Goal: Transaction & Acquisition: Purchase product/service

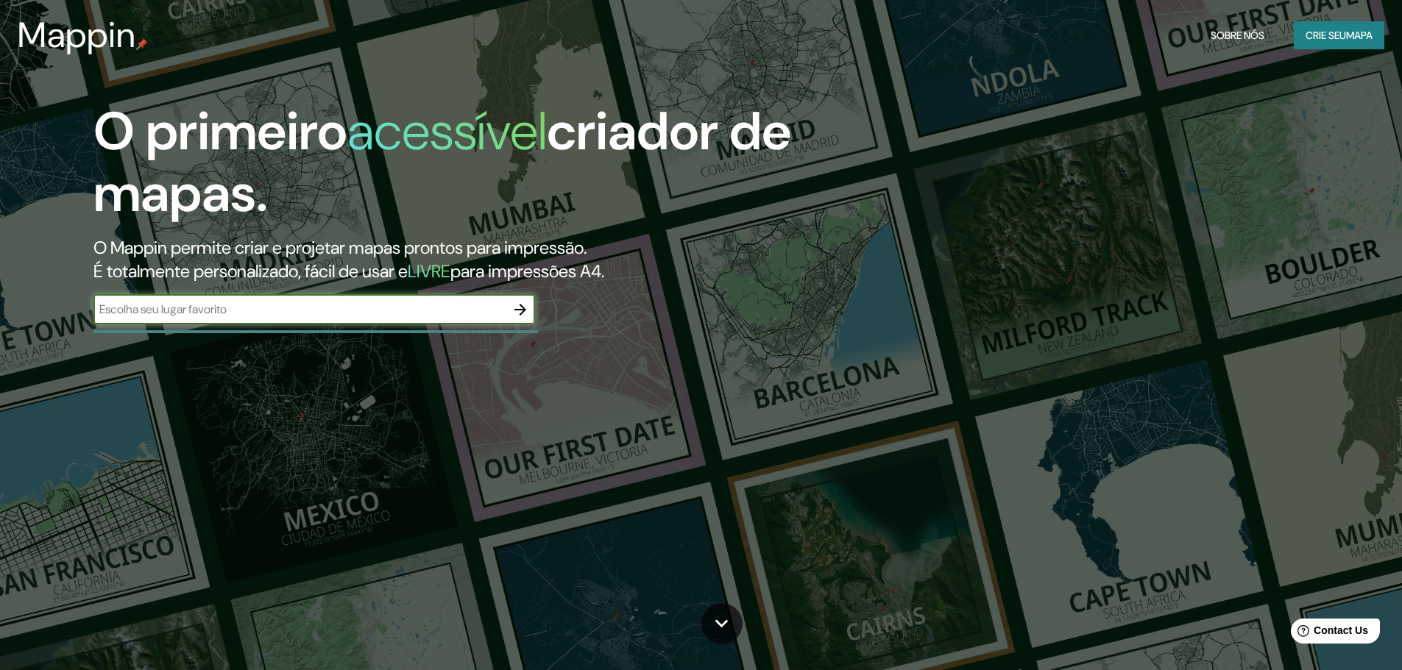
click at [405, 314] on input "text" at bounding box center [299, 309] width 412 height 17
type input "Fátima"
click at [518, 314] on icon "button" at bounding box center [521, 310] width 18 height 18
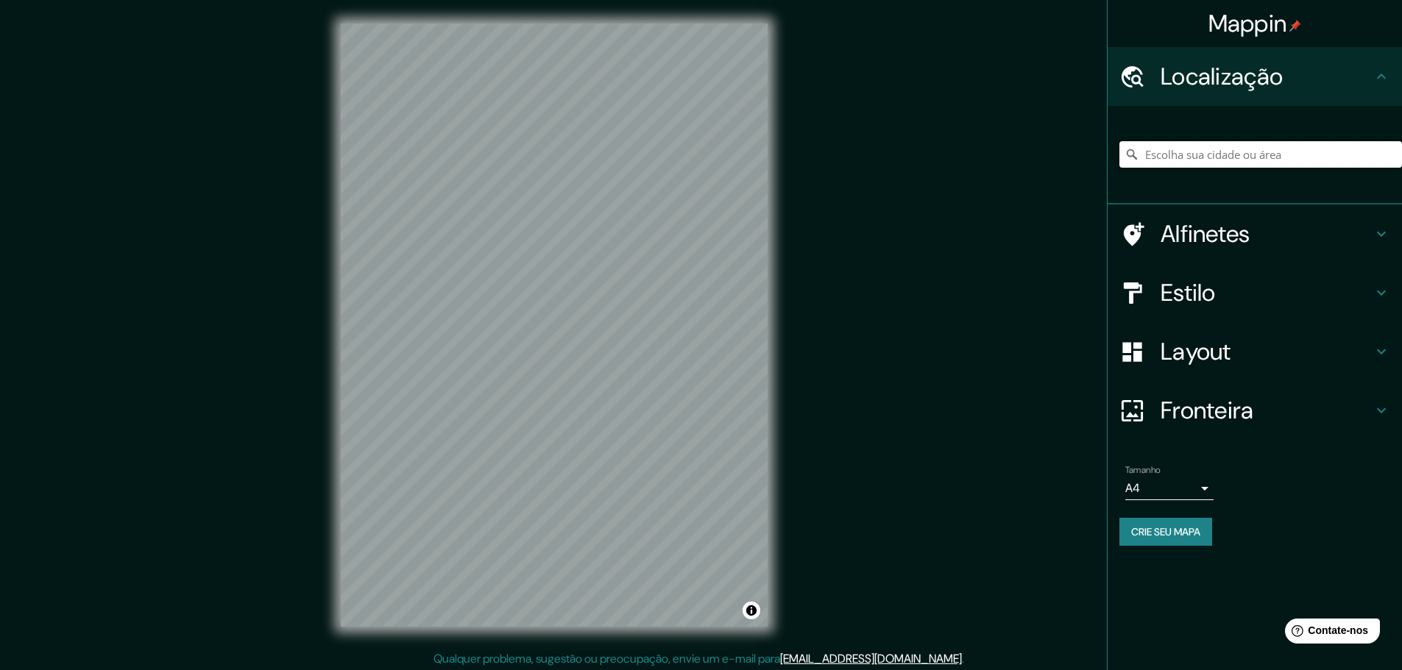
click at [1222, 156] on input "Escolha sua cidade ou área" at bounding box center [1260, 154] width 283 height 26
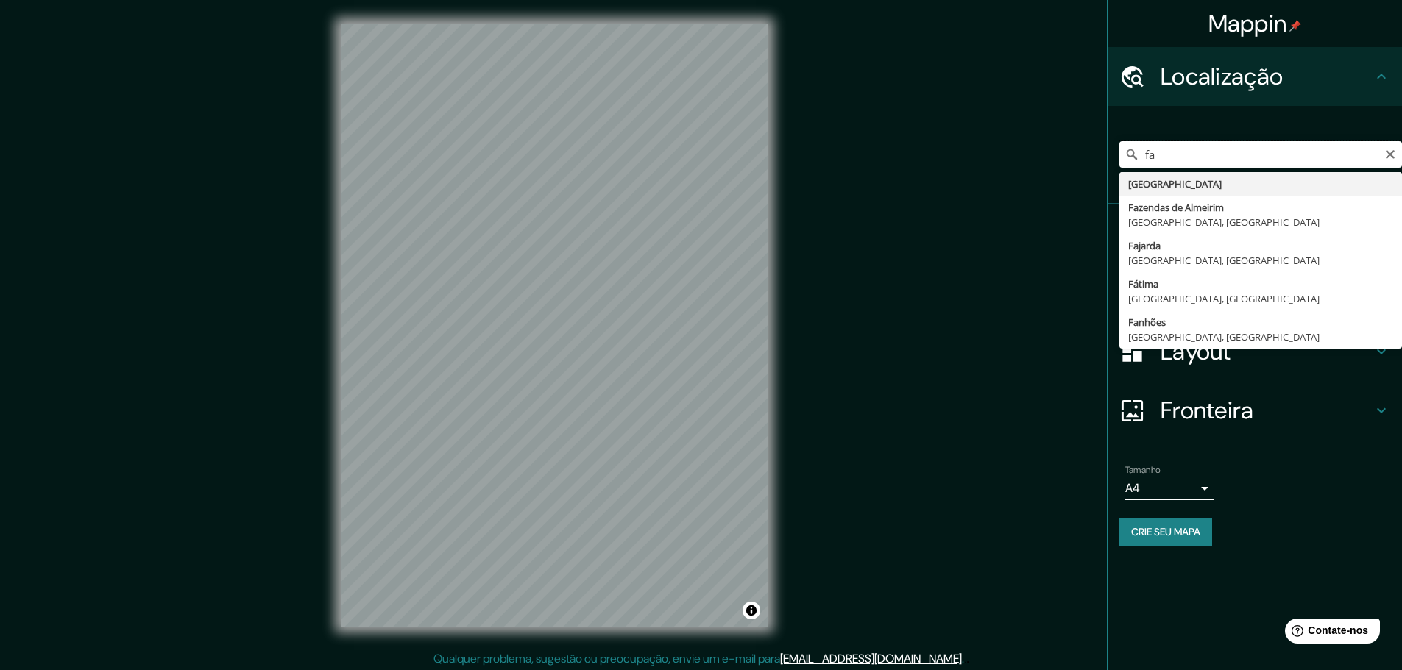
type input "f"
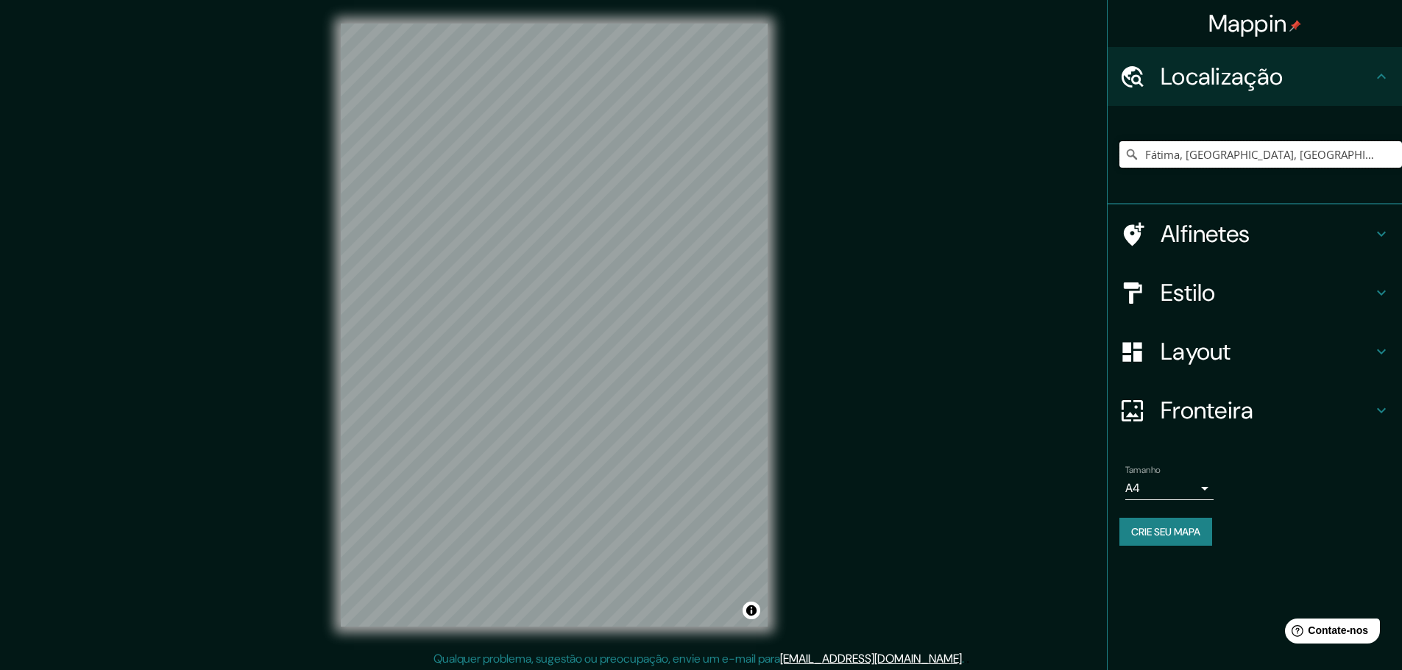
drag, startPoint x: 1332, startPoint y: 151, endPoint x: 1005, endPoint y: 163, distance: 327.7
click at [1005, 163] on div "Mappin Localização Fátima, Santarém, Portugal Alfinetes Estilo Layout Fronteira…" at bounding box center [701, 337] width 1402 height 674
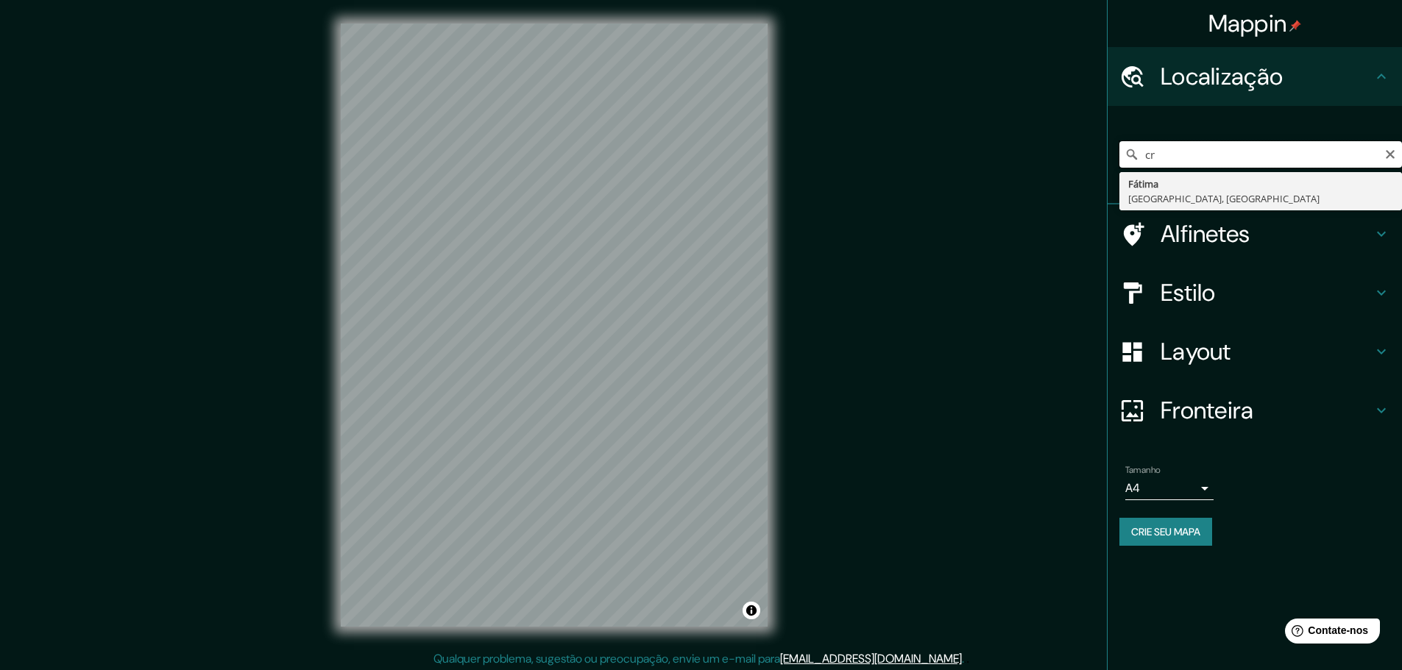
type input "c"
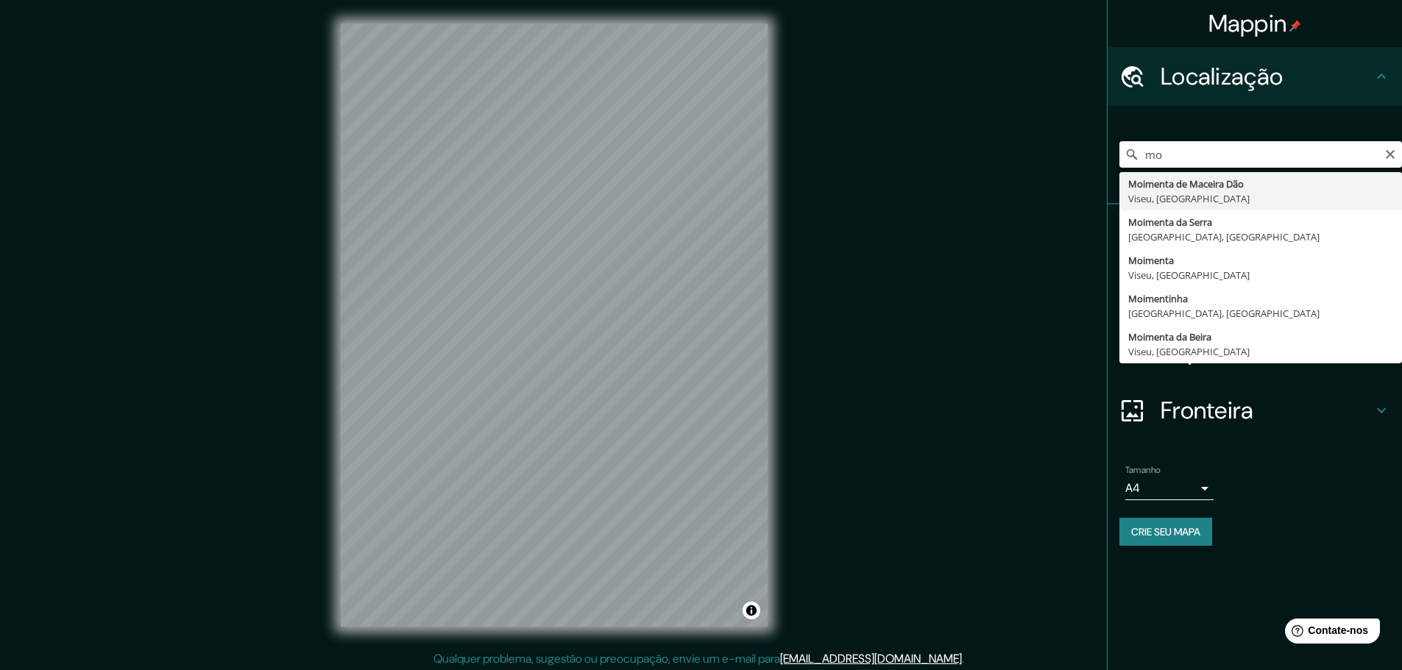
type input "m"
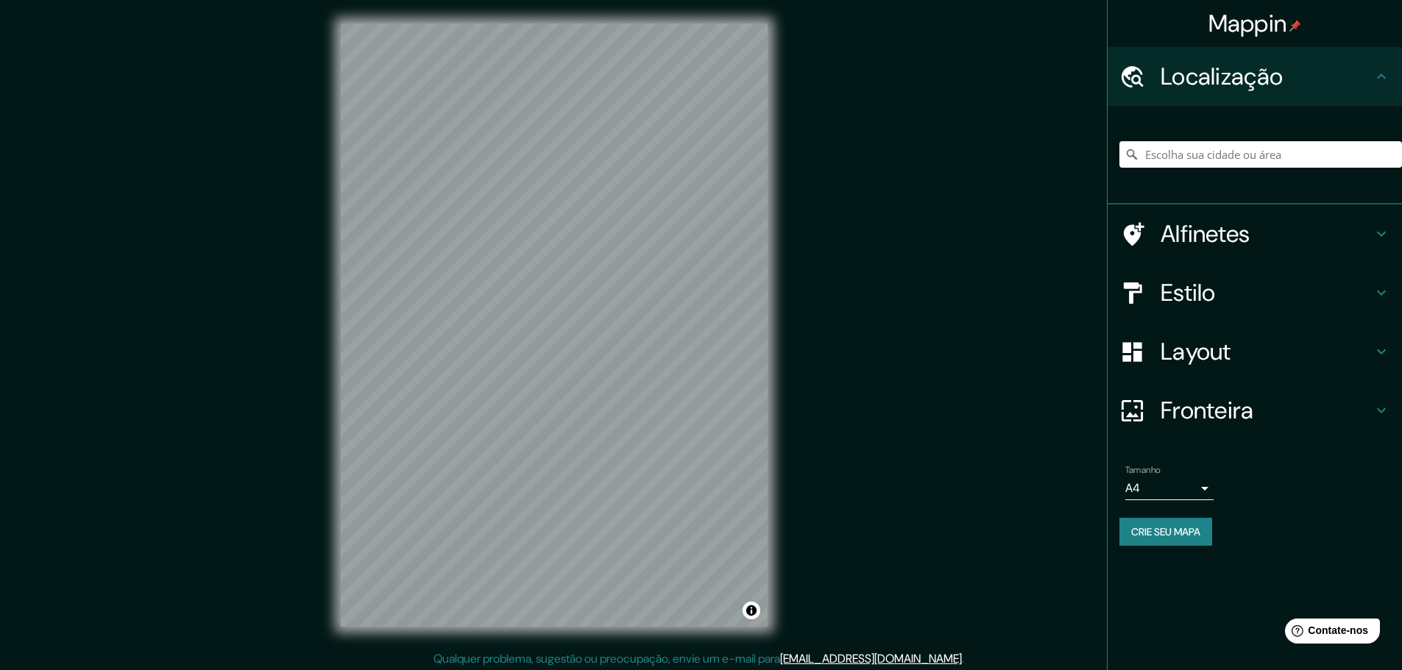
click at [846, 327] on div "Mappin Localização Alfinetes Estilo Layout Fronteira Escolha uma borda. Dica : …" at bounding box center [701, 337] width 1402 height 674
click at [793, 420] on div "Mappin Localização Alfinetes Estilo Layout Fronteira Escolha uma borda. Dica : …" at bounding box center [701, 337] width 1402 height 674
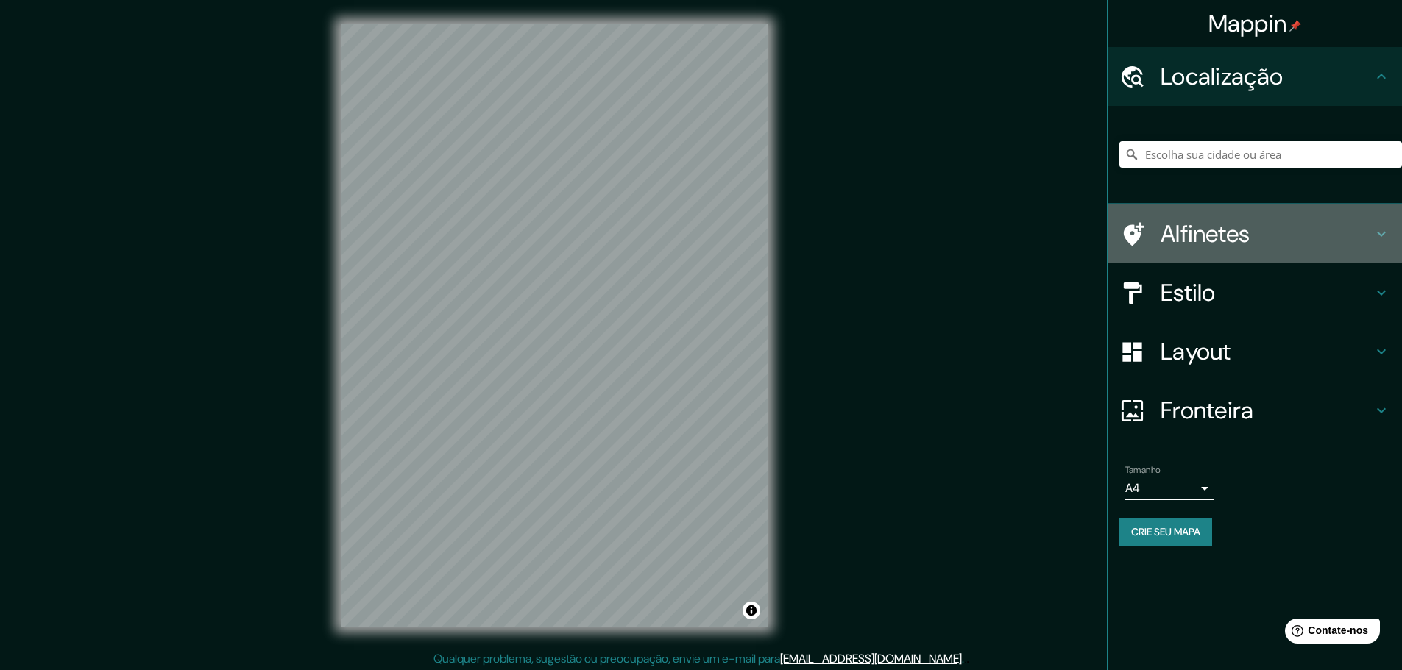
click at [1284, 234] on h4 "Alfinetes" at bounding box center [1267, 233] width 212 height 29
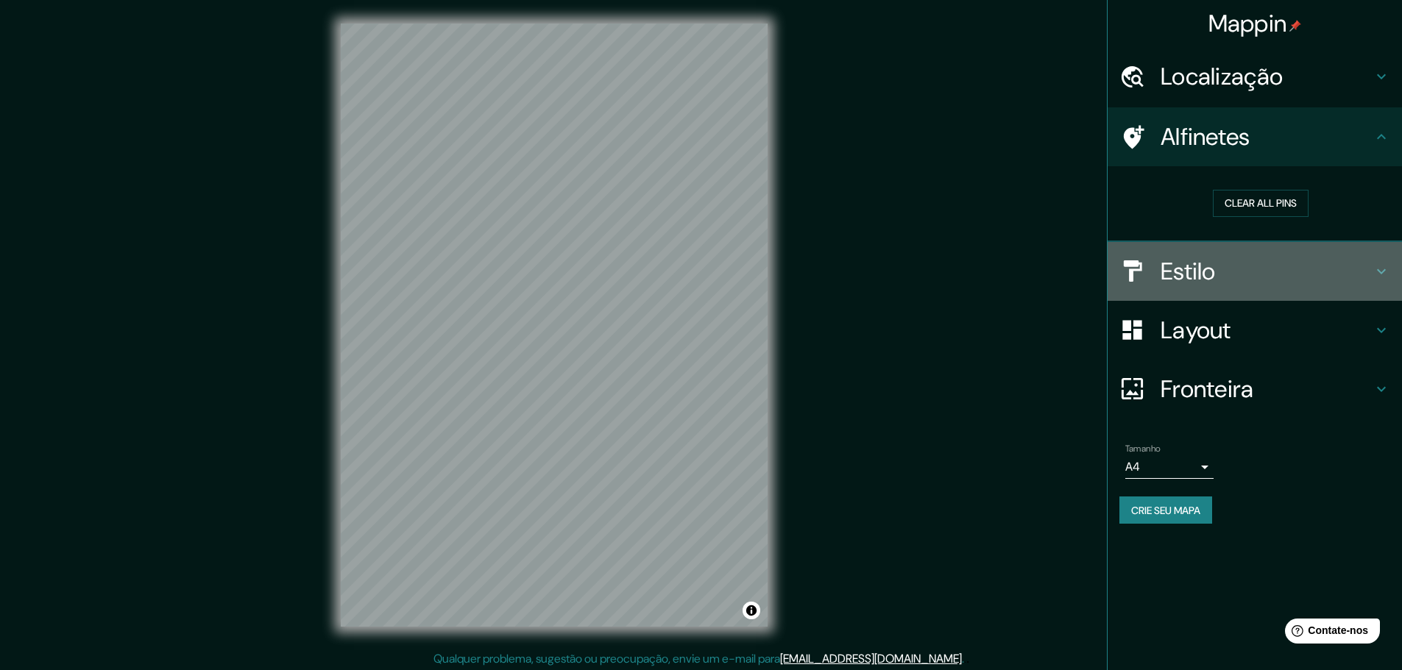
click at [1267, 276] on h4 "Estilo" at bounding box center [1267, 271] width 212 height 29
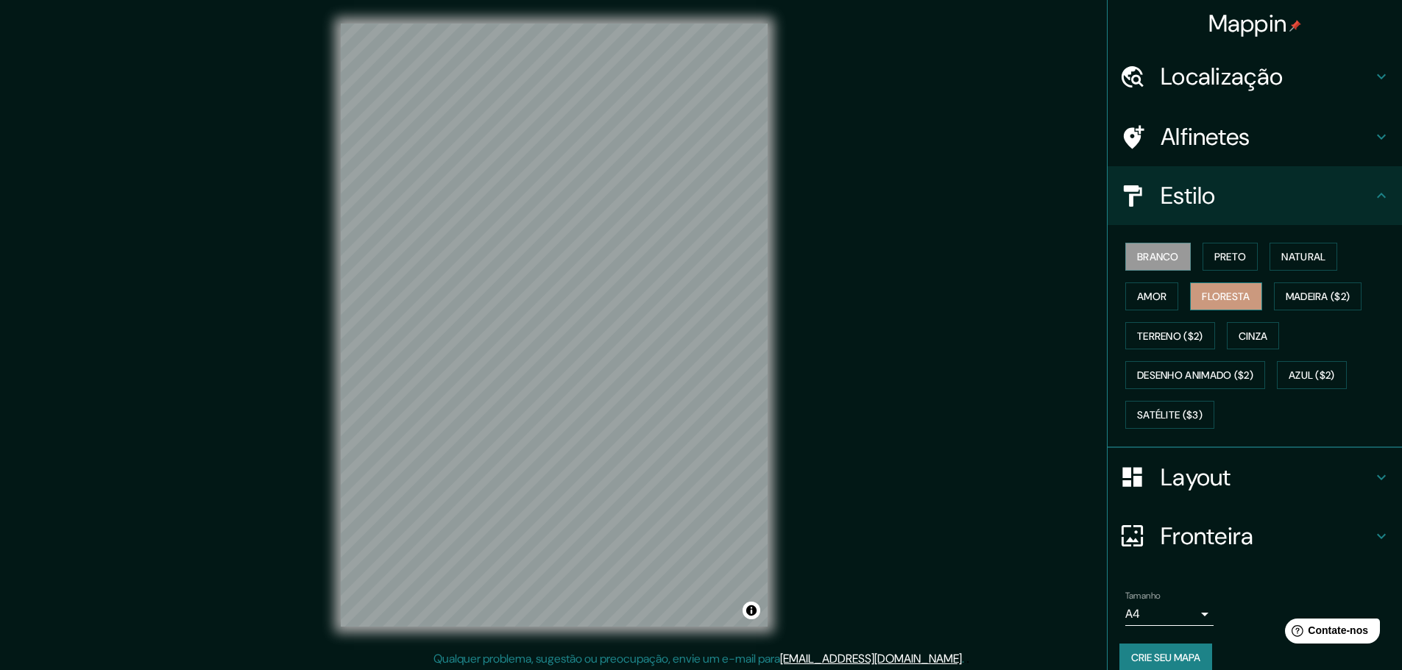
click at [1231, 291] on font "Floresta" at bounding box center [1226, 296] width 48 height 13
click at [1295, 291] on font "Madeira ($2)" at bounding box center [1318, 296] width 65 height 13
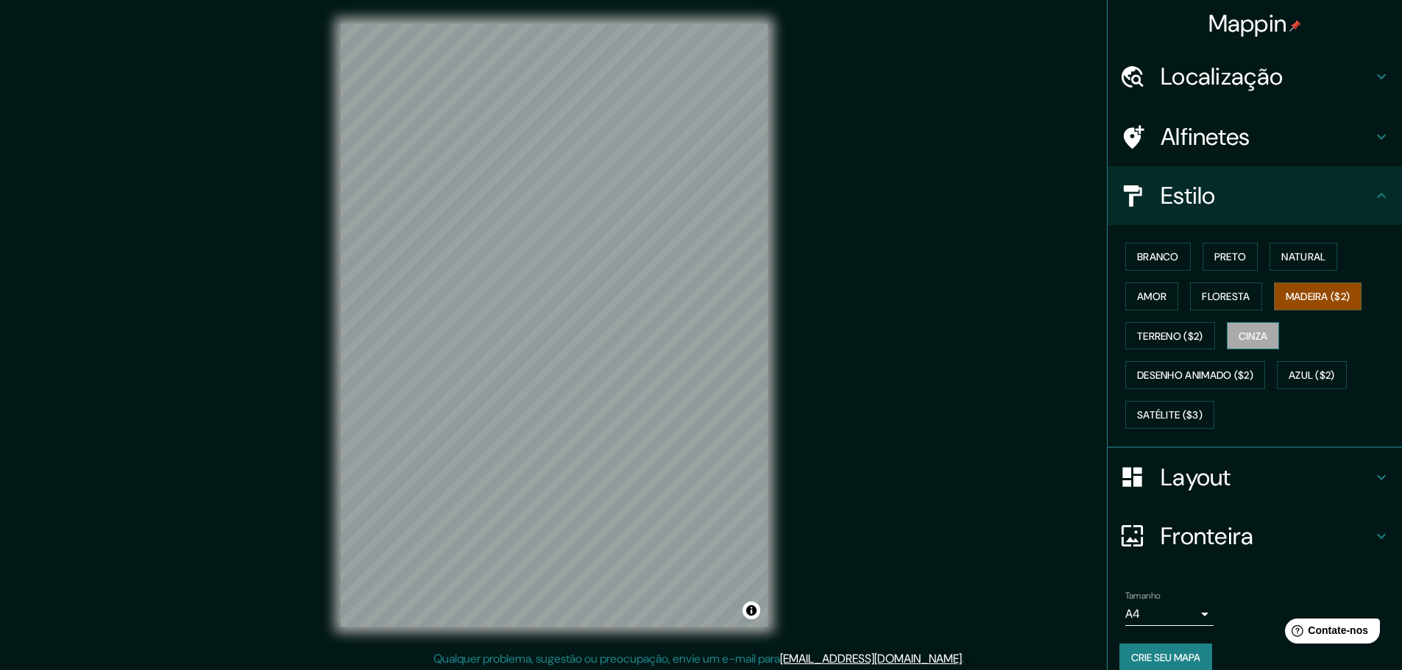
click at [1252, 340] on font "Cinza" at bounding box center [1253, 336] width 29 height 13
click at [1198, 340] on button "Terreno ($2)" at bounding box center [1170, 336] width 90 height 28
click at [1270, 326] on button "Cinza" at bounding box center [1253, 336] width 53 height 28
click at [1144, 250] on font "Branco" at bounding box center [1158, 256] width 42 height 13
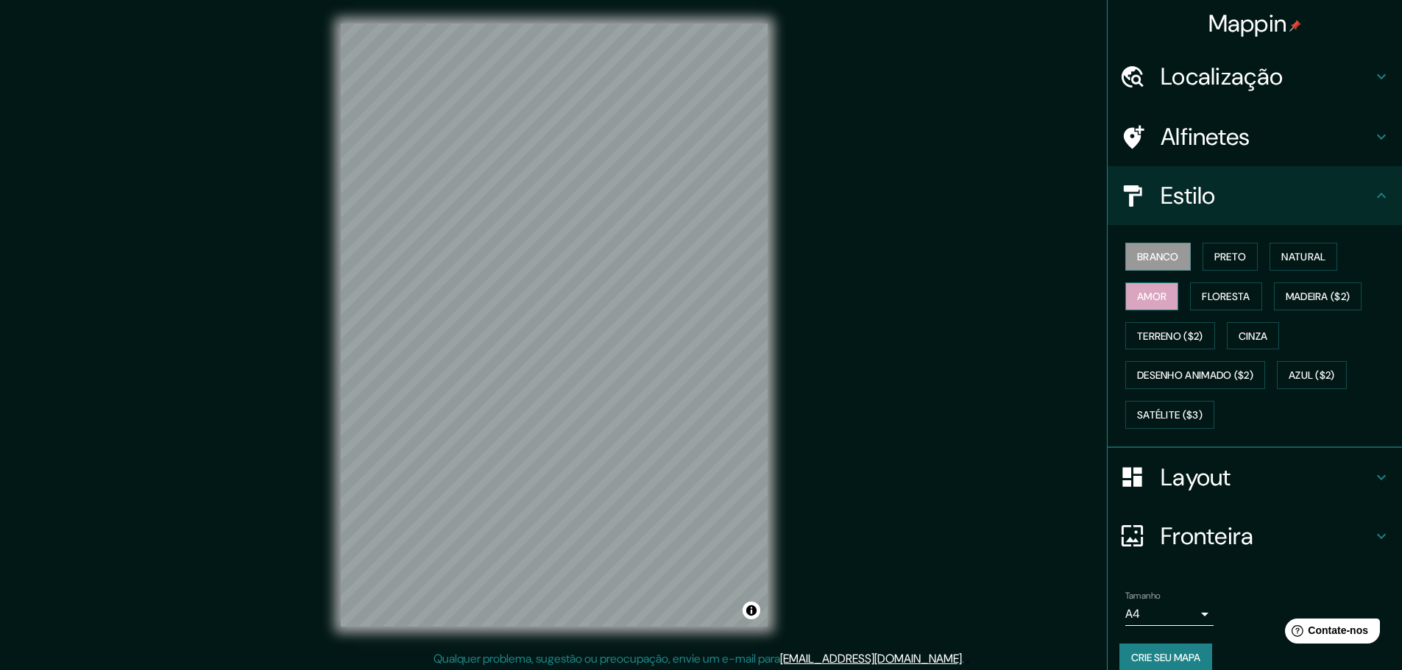
click at [1150, 288] on font "Amor" at bounding box center [1151, 296] width 29 height 19
click at [1228, 255] on font "Preto" at bounding box center [1230, 256] width 32 height 13
click at [1303, 255] on font "Natural" at bounding box center [1303, 256] width 44 height 13
click at [1220, 476] on font "Layout" at bounding box center [1196, 477] width 71 height 31
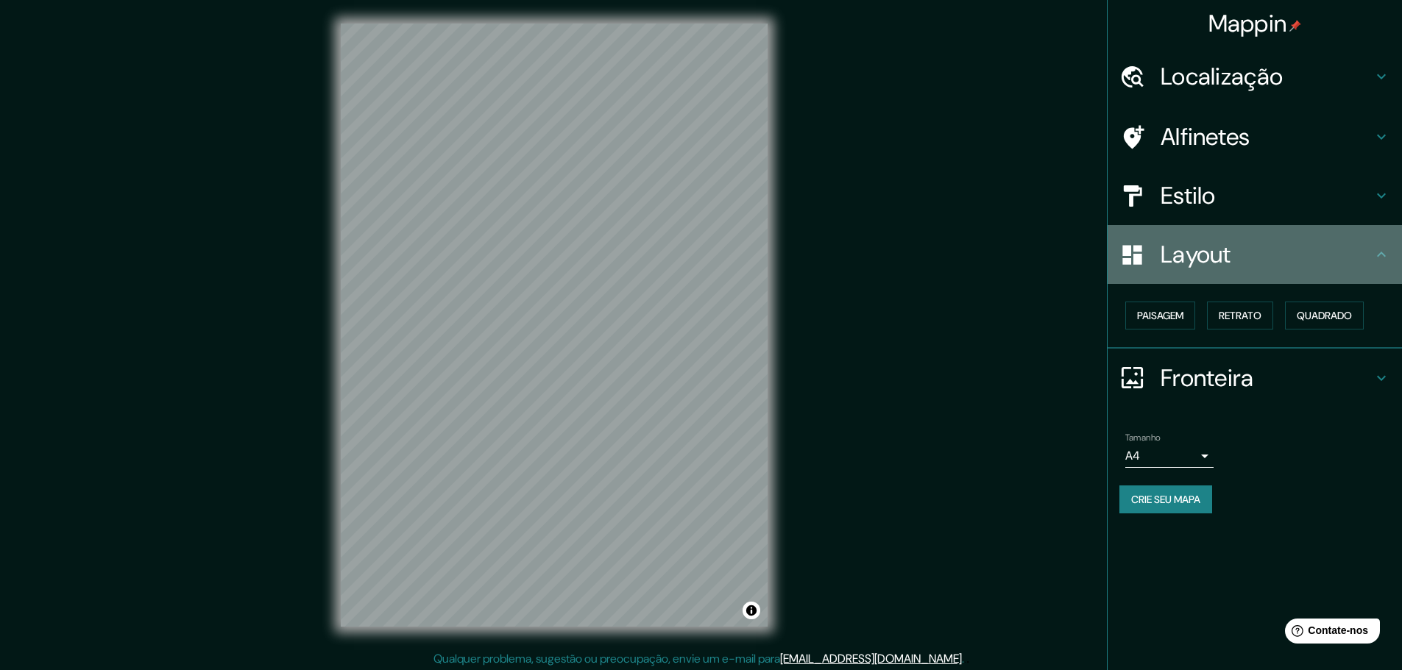
click at [1244, 261] on h4 "Layout" at bounding box center [1267, 254] width 212 height 29
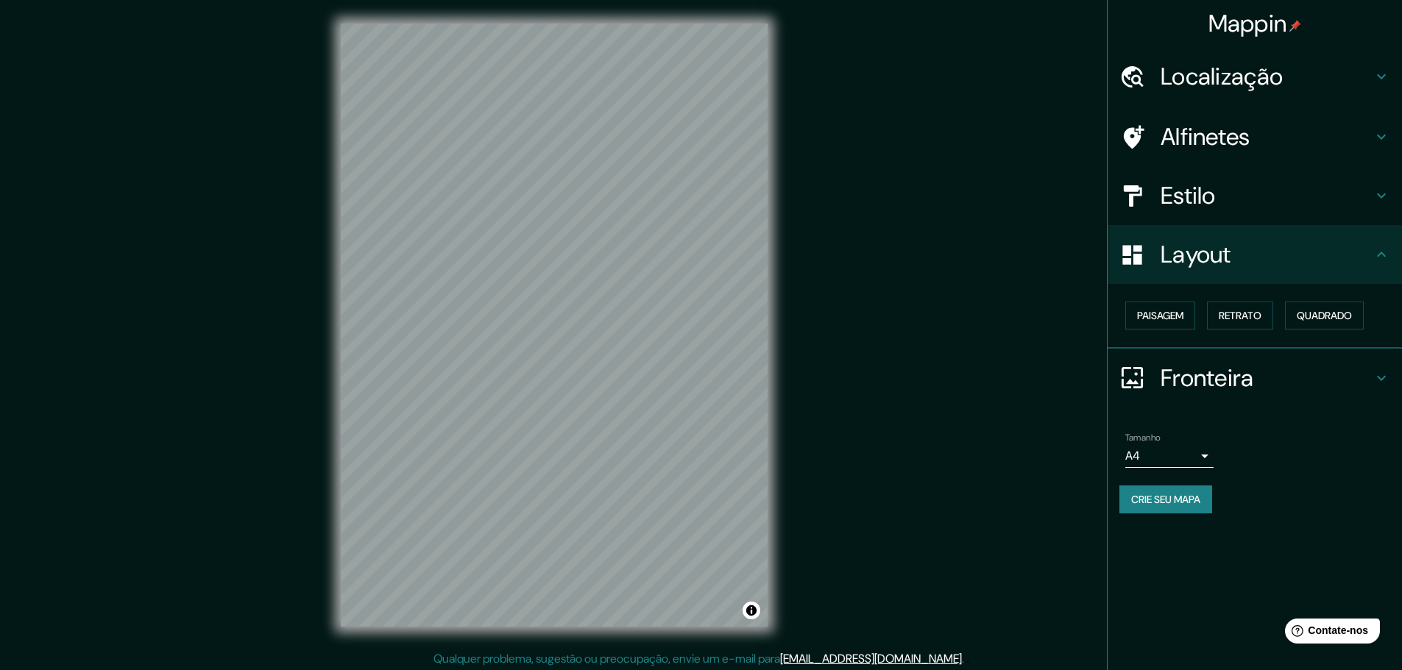
click at [1194, 455] on body "Mappin Localização Alfinetes Estilo Layout Paisagem Retrato Quadrado Fronteira …" at bounding box center [701, 335] width 1402 height 670
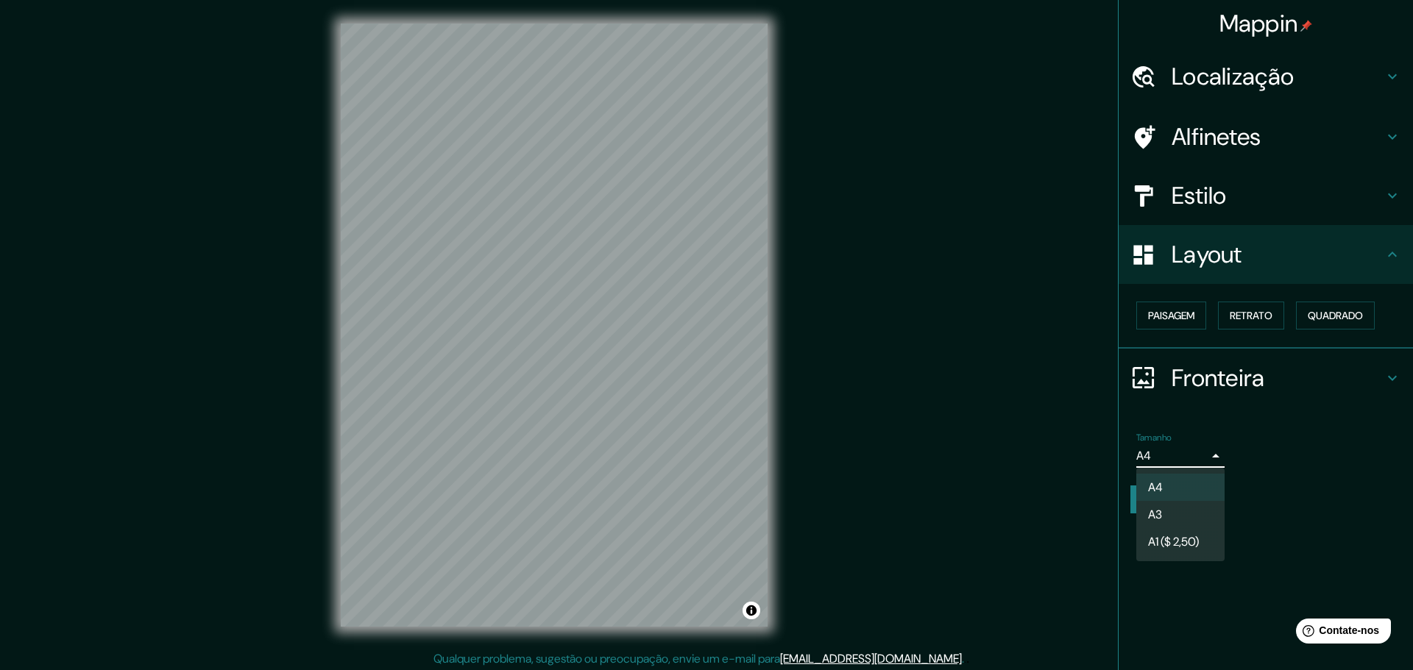
click at [1200, 514] on li "A3" at bounding box center [1180, 514] width 88 height 27
type input "a4"
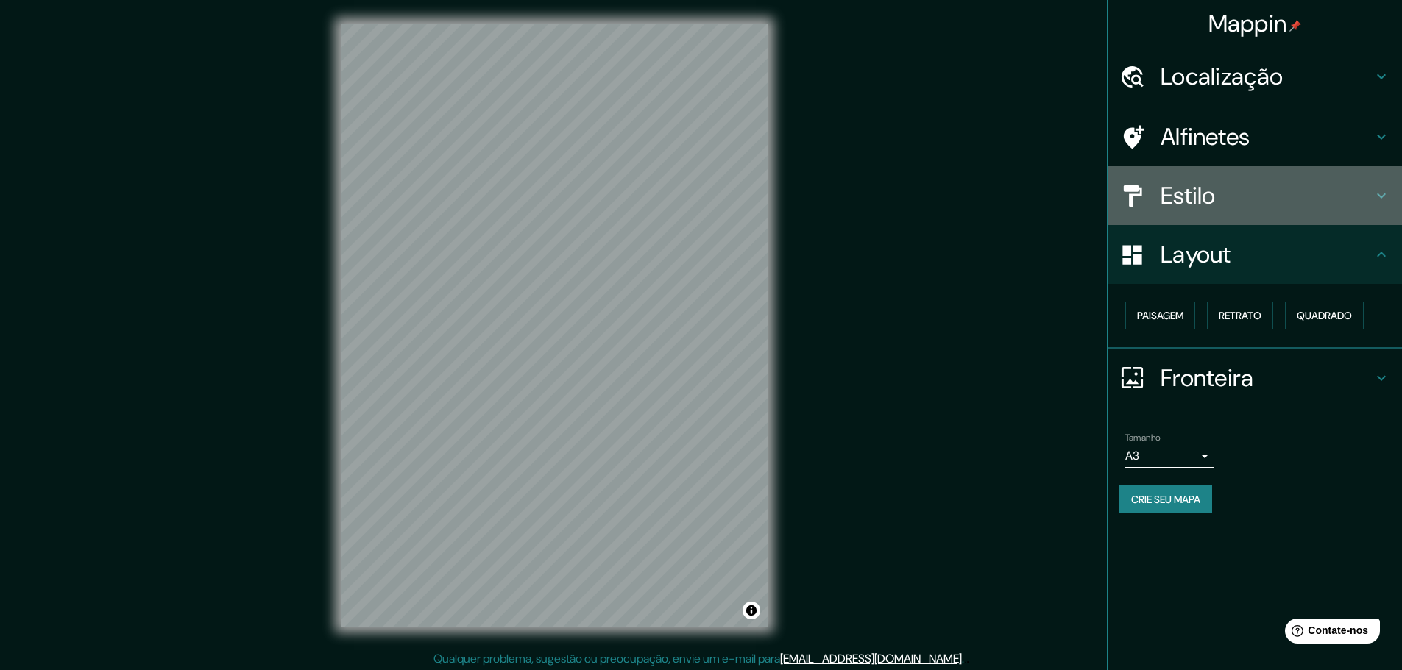
click at [1273, 177] on div "Estilo" at bounding box center [1255, 195] width 294 height 59
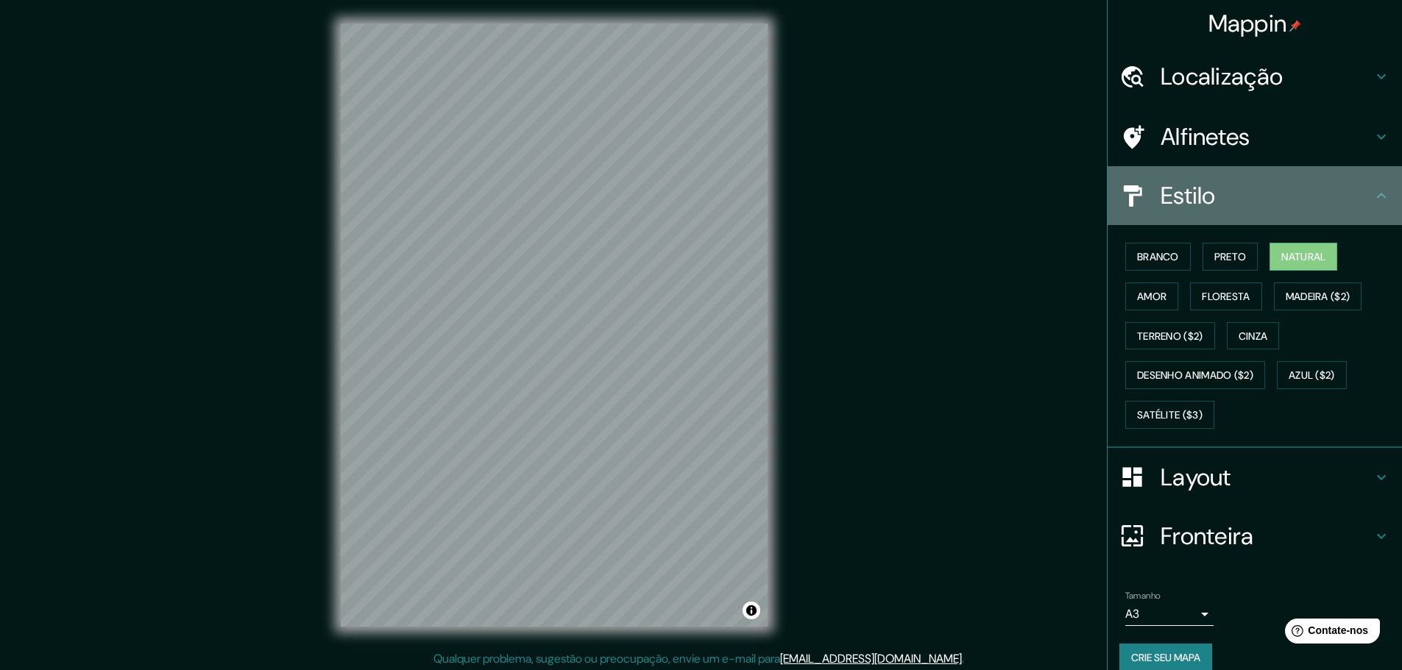
click at [1337, 194] on h4 "Estilo" at bounding box center [1267, 195] width 212 height 29
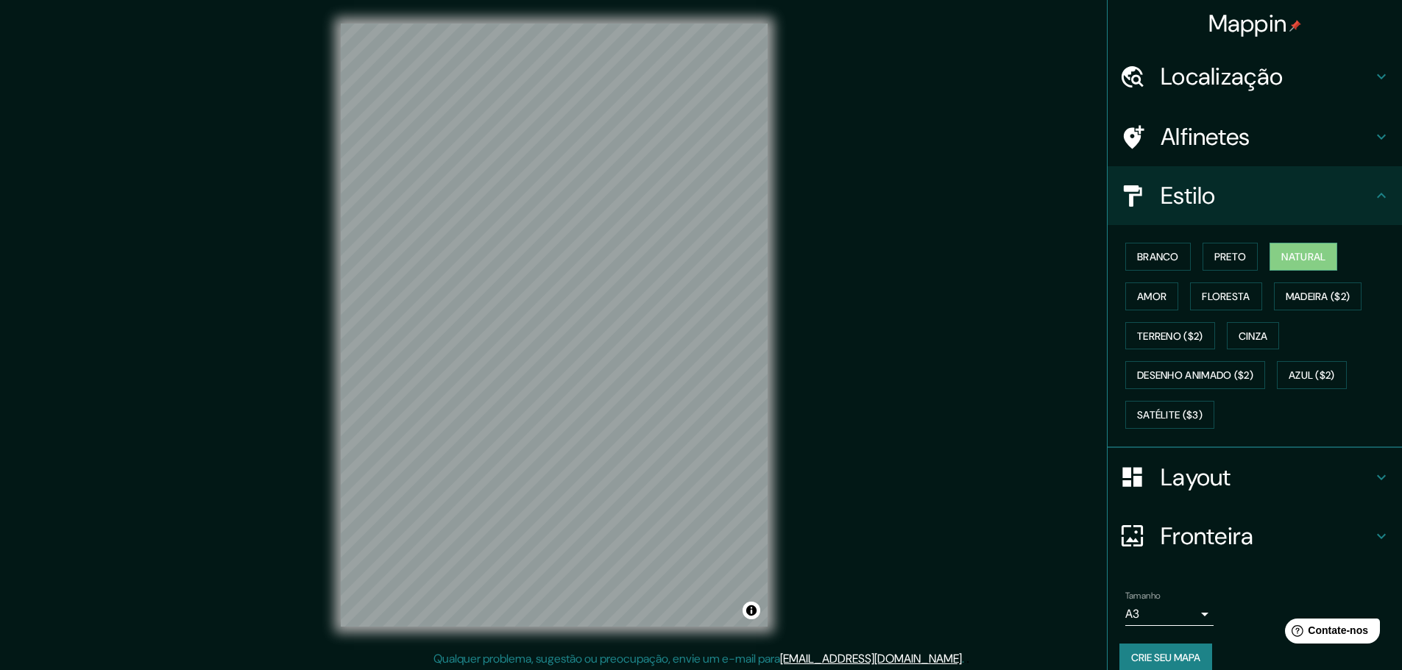
click at [1365, 499] on div "Layout" at bounding box center [1255, 477] width 294 height 59
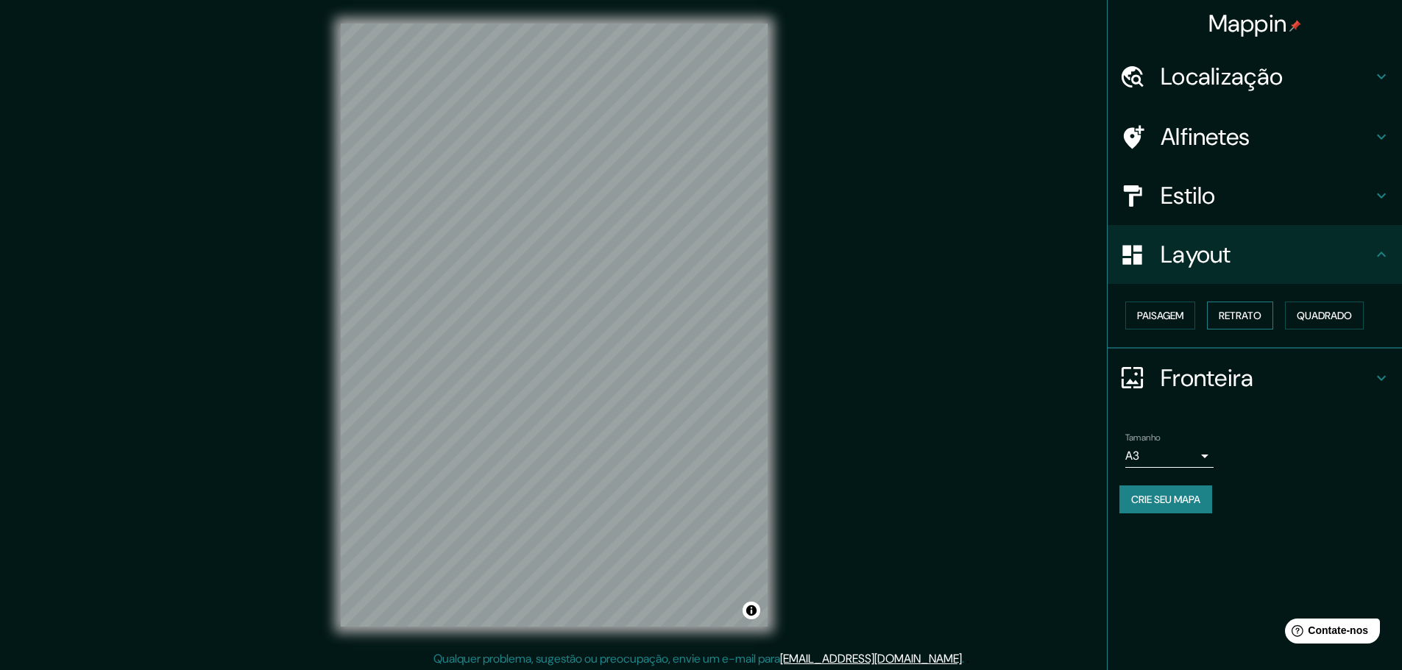
click at [1250, 319] on font "Retrato" at bounding box center [1240, 315] width 43 height 13
click at [1163, 320] on font "Paisagem" at bounding box center [1160, 315] width 46 height 13
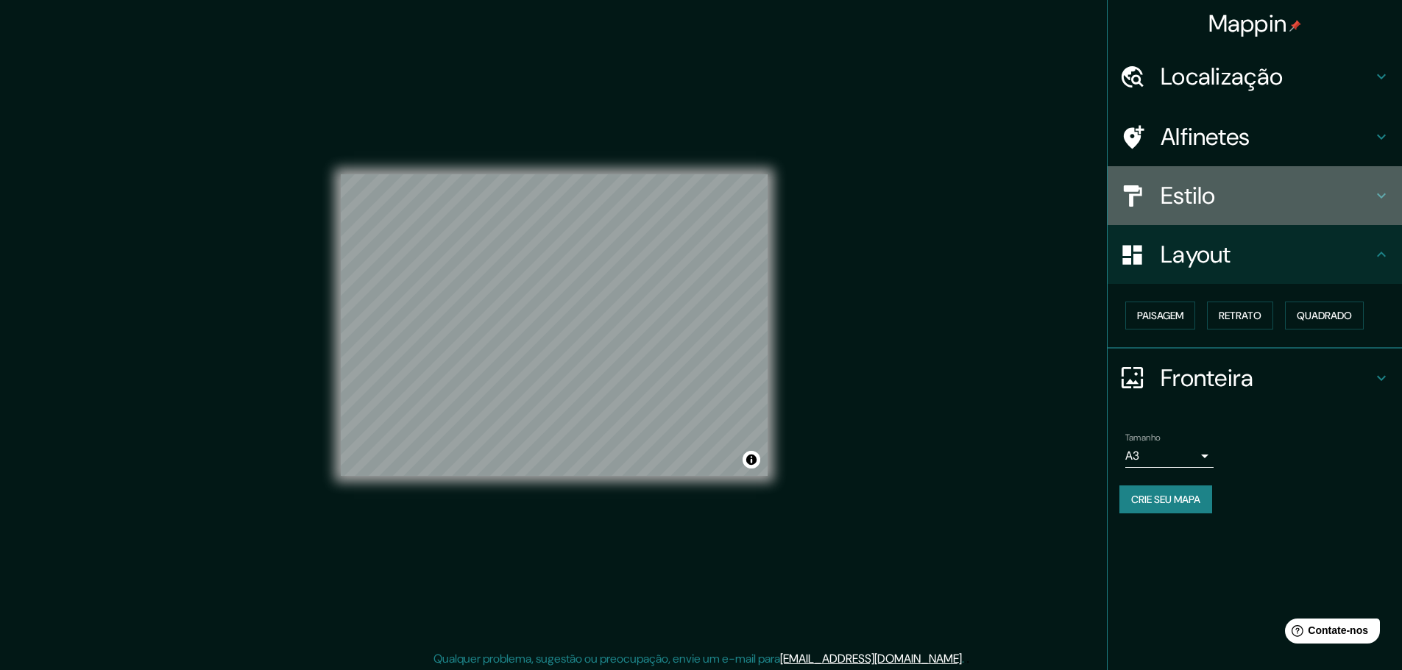
click at [1239, 204] on h4 "Estilo" at bounding box center [1267, 195] width 212 height 29
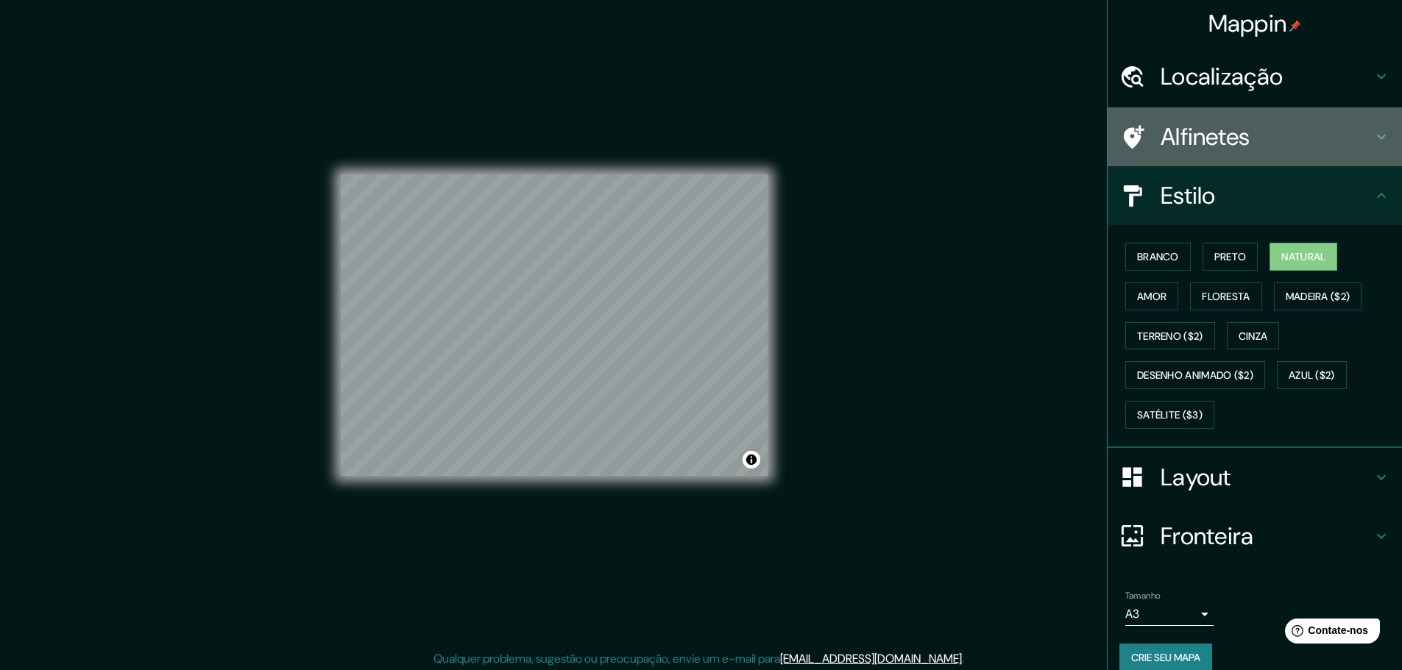
click at [1235, 107] on div "Alfinetes" at bounding box center [1255, 136] width 294 height 59
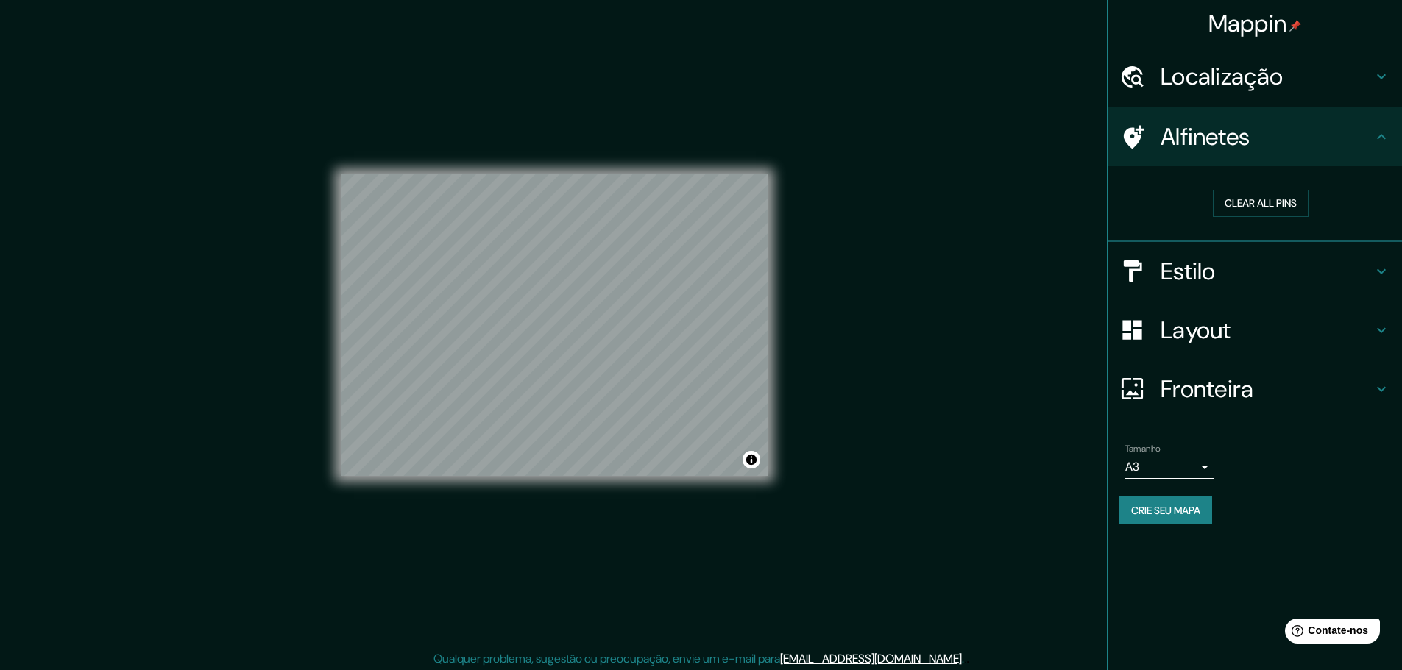
click at [1242, 82] on font "Localização" at bounding box center [1222, 76] width 122 height 31
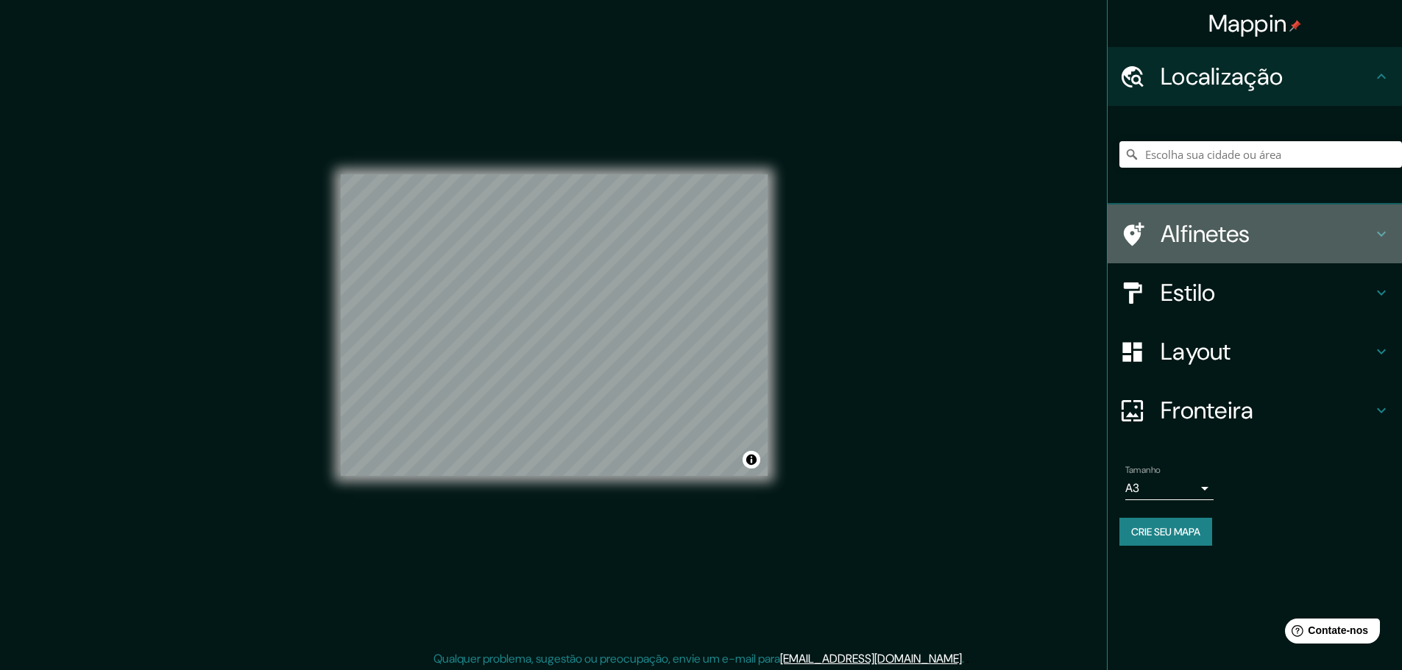
click at [1260, 221] on h4 "Alfinetes" at bounding box center [1267, 233] width 212 height 29
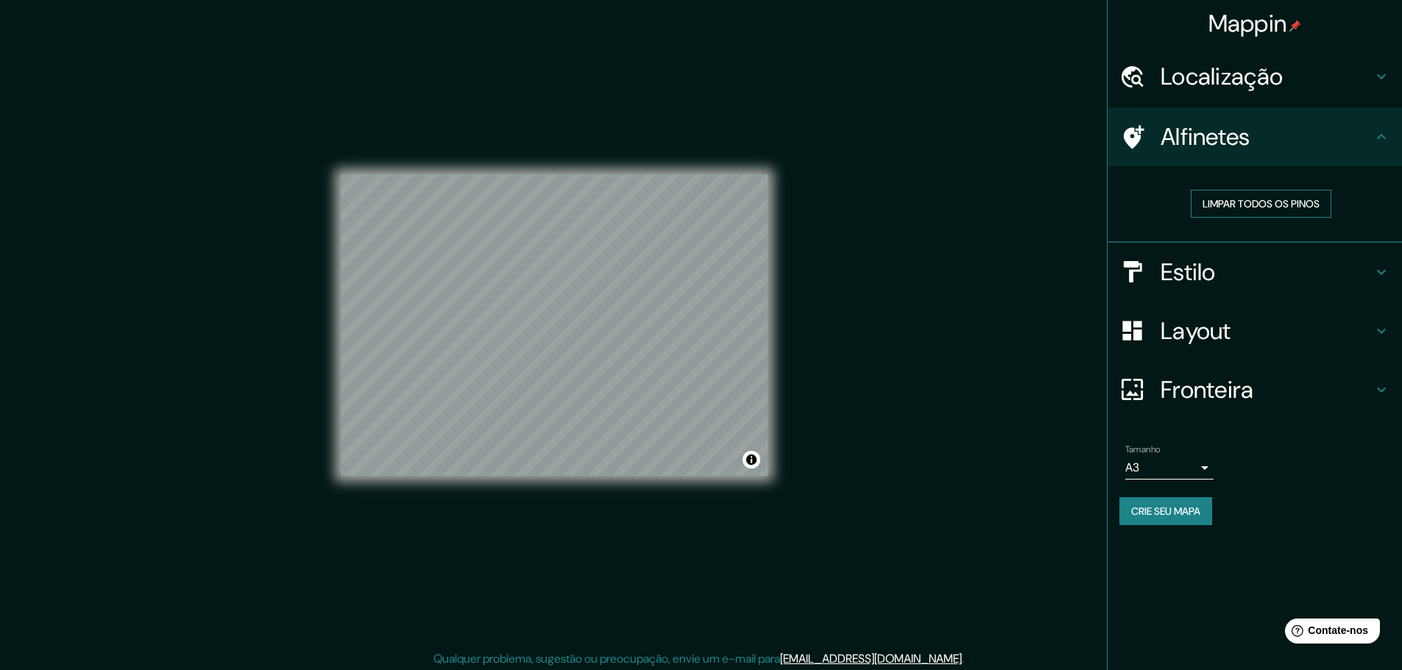
click at [1234, 201] on font "Limpar todos os pinos" at bounding box center [1261, 203] width 117 height 13
click at [1243, 279] on h4 "Estilo" at bounding box center [1267, 272] width 212 height 29
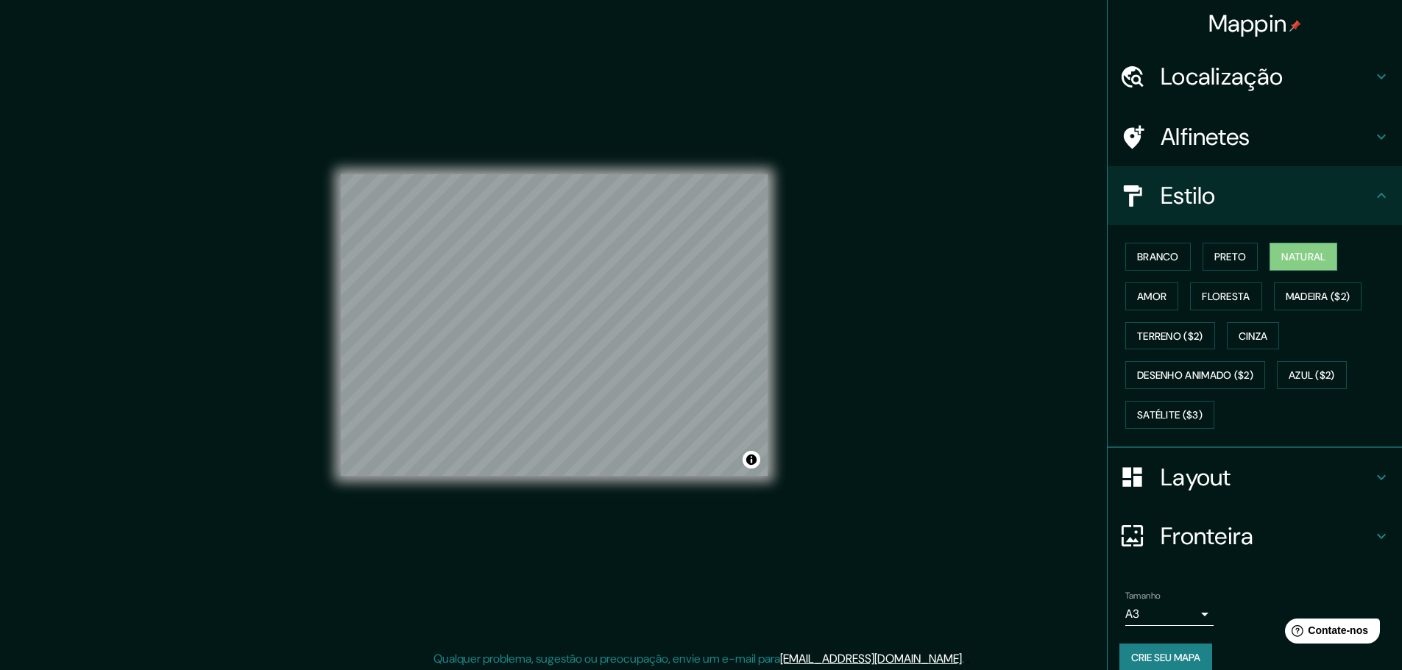
click at [1347, 216] on div "Estilo" at bounding box center [1255, 195] width 294 height 59
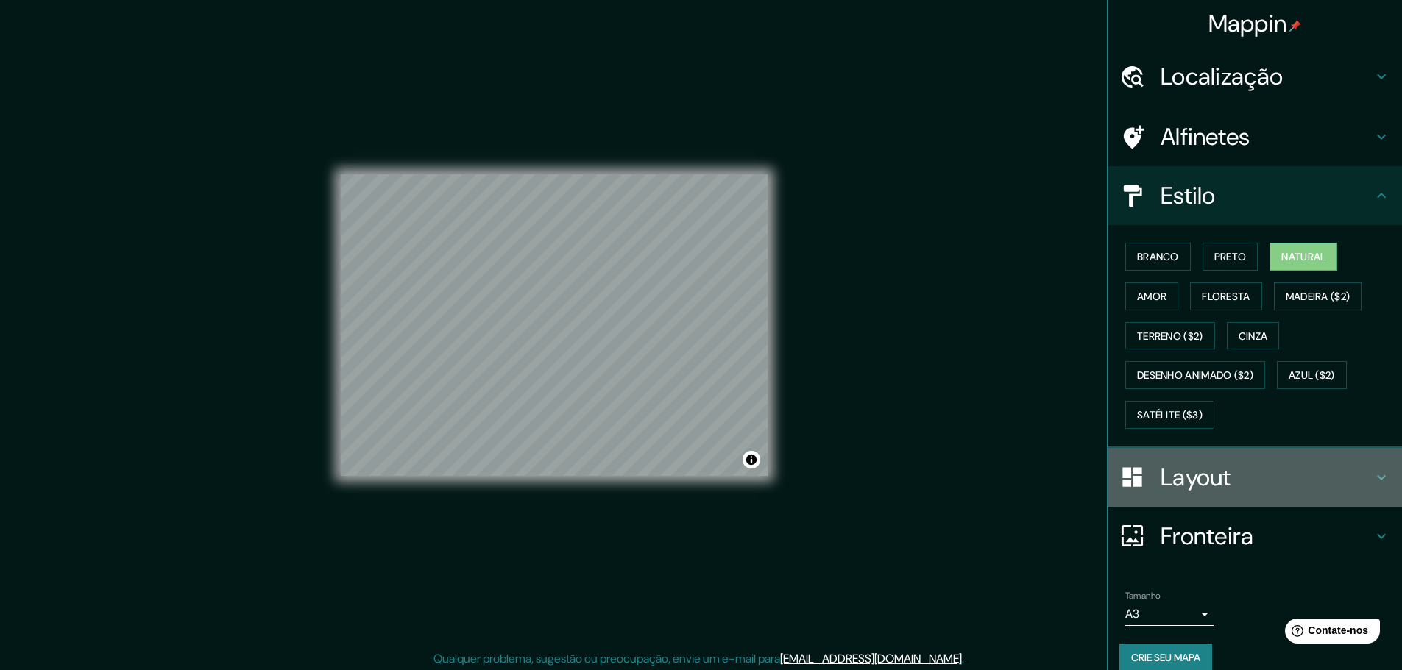
click at [1285, 481] on h4 "Layout" at bounding box center [1267, 477] width 212 height 29
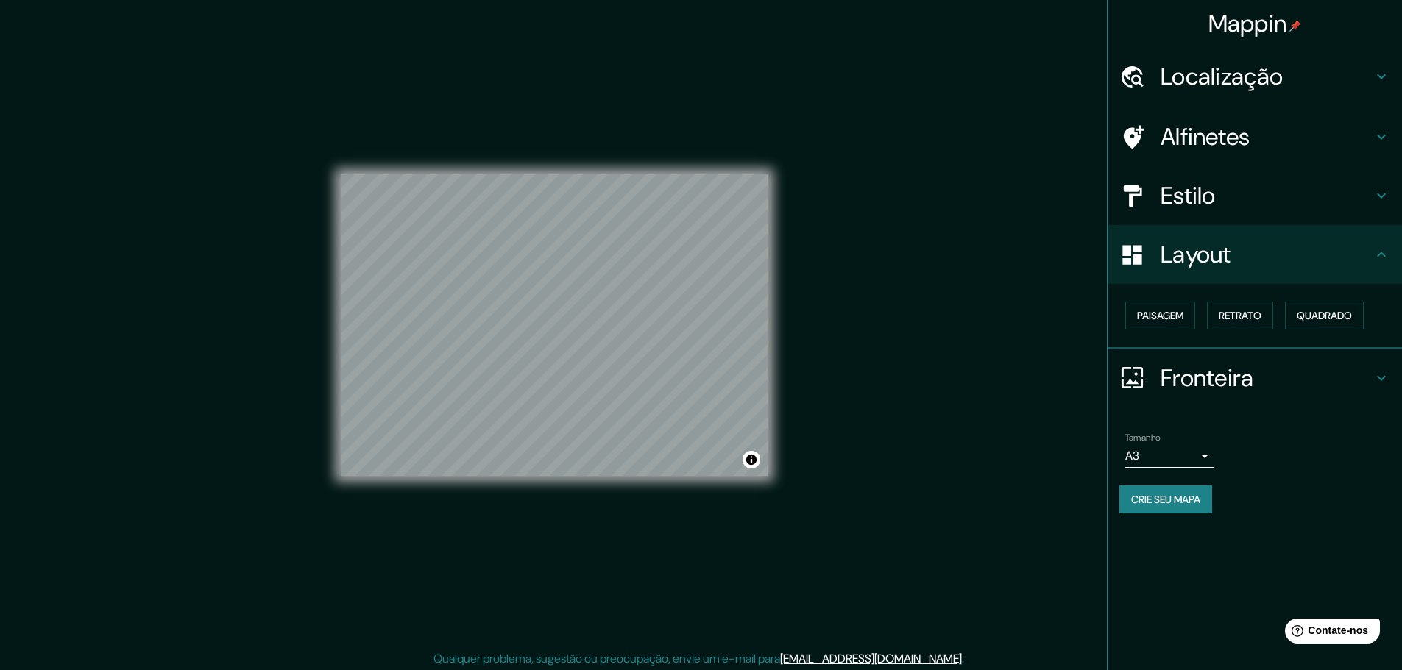
click at [1295, 382] on h4 "Fronteira" at bounding box center [1267, 378] width 212 height 29
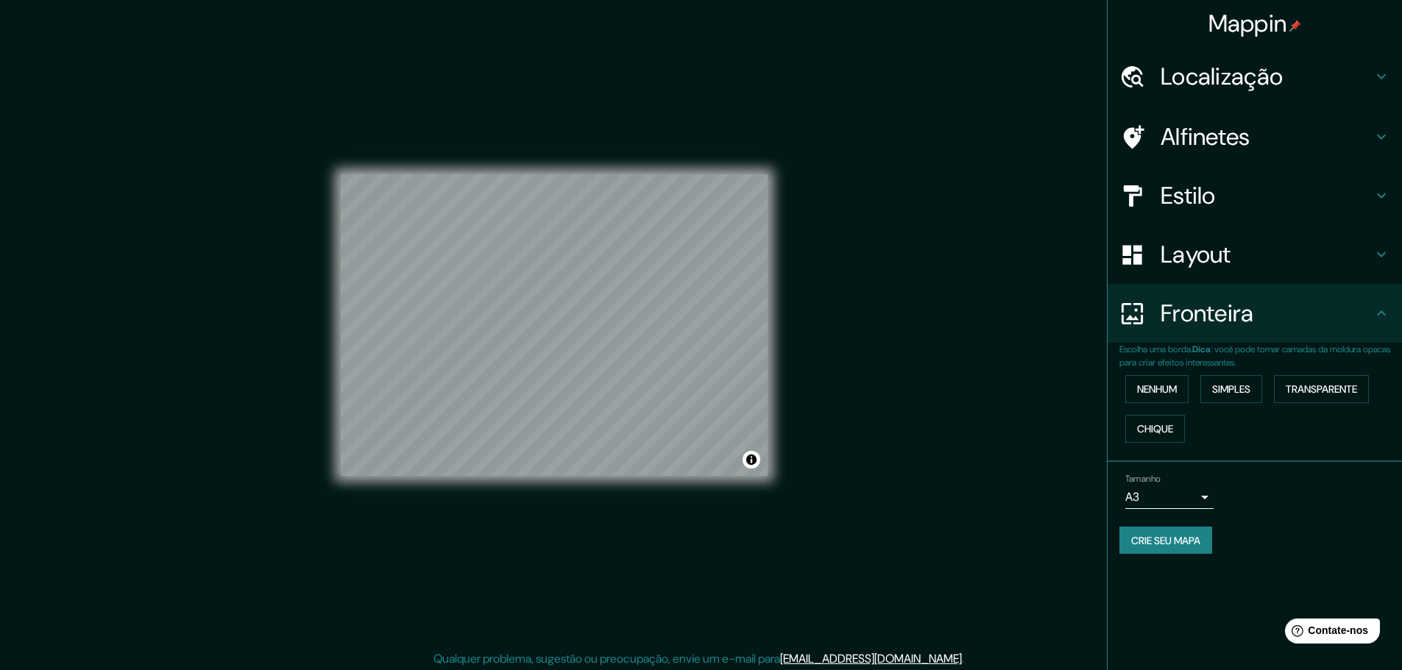
click at [1284, 333] on div "Fronteira" at bounding box center [1255, 313] width 294 height 59
click at [1279, 283] on div "Layout" at bounding box center [1255, 254] width 294 height 59
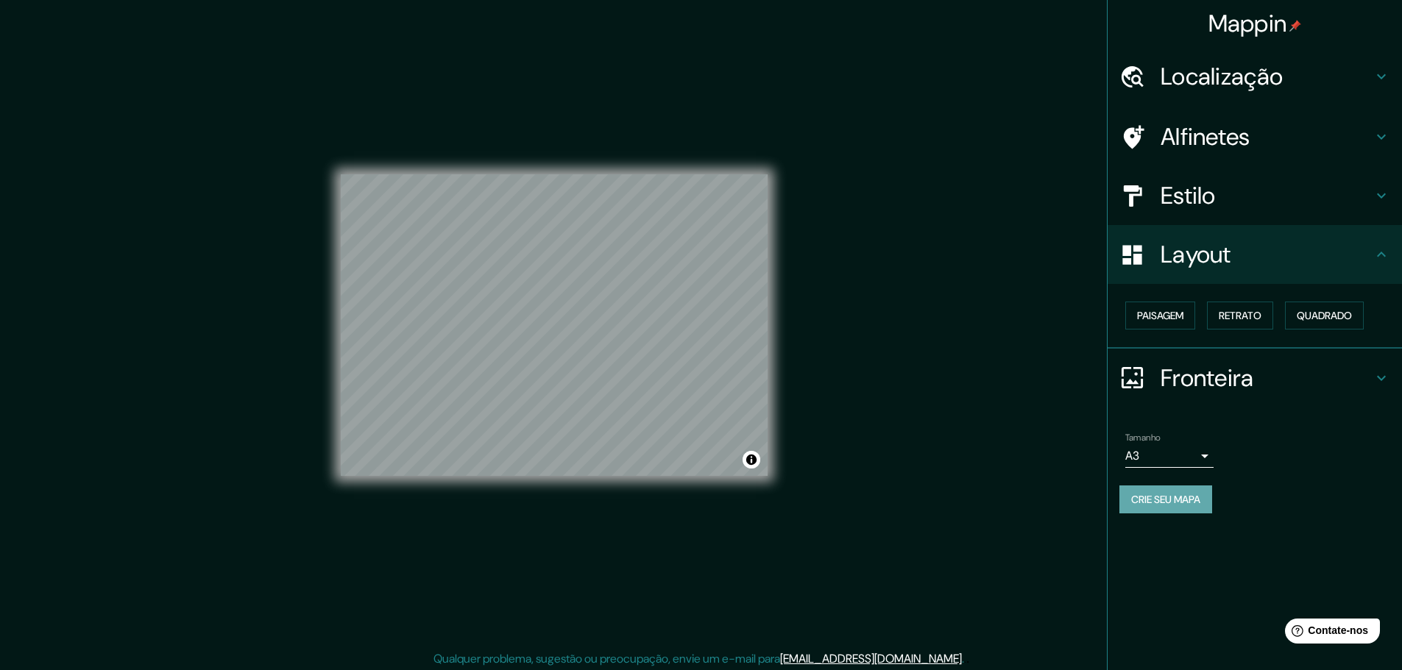
click at [1169, 494] on font "Crie seu mapa" at bounding box center [1165, 499] width 69 height 13
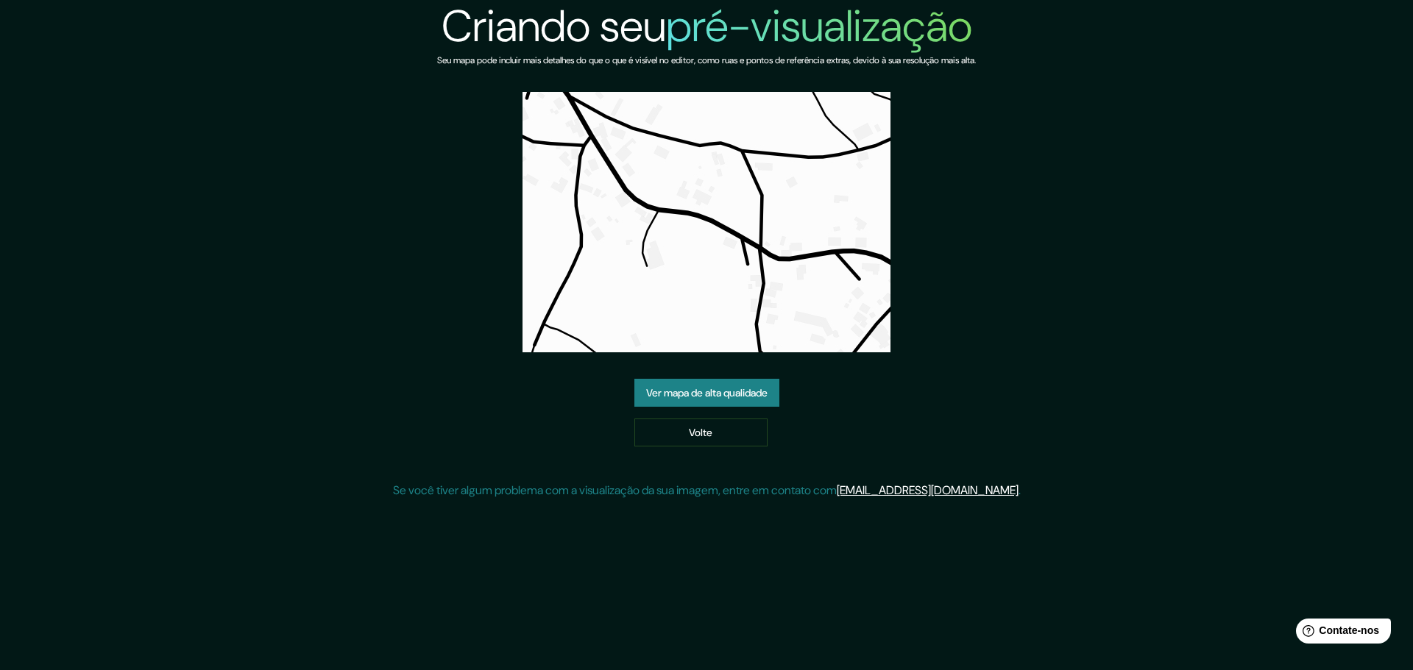
click at [768, 394] on font "Ver mapa de alta qualidade" at bounding box center [706, 392] width 121 height 13
